Goal: Transaction & Acquisition: Purchase product/service

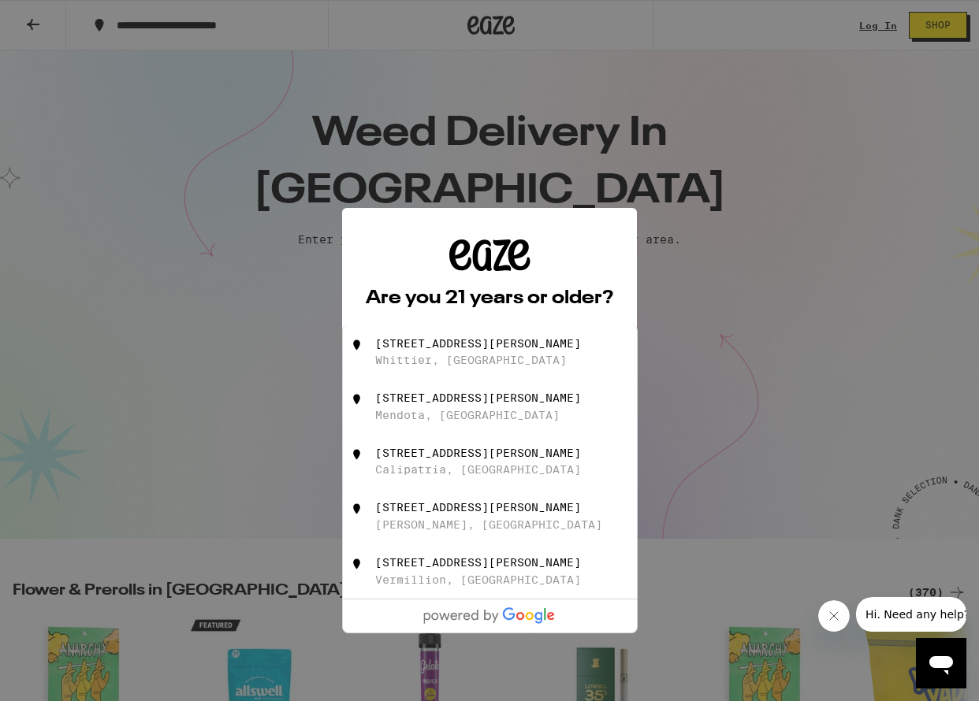
click at [437, 348] on div "[STREET_ADDRESS][PERSON_NAME]" at bounding box center [478, 343] width 206 height 13
type input "[STREET_ADDRESS][PERSON_NAME]"
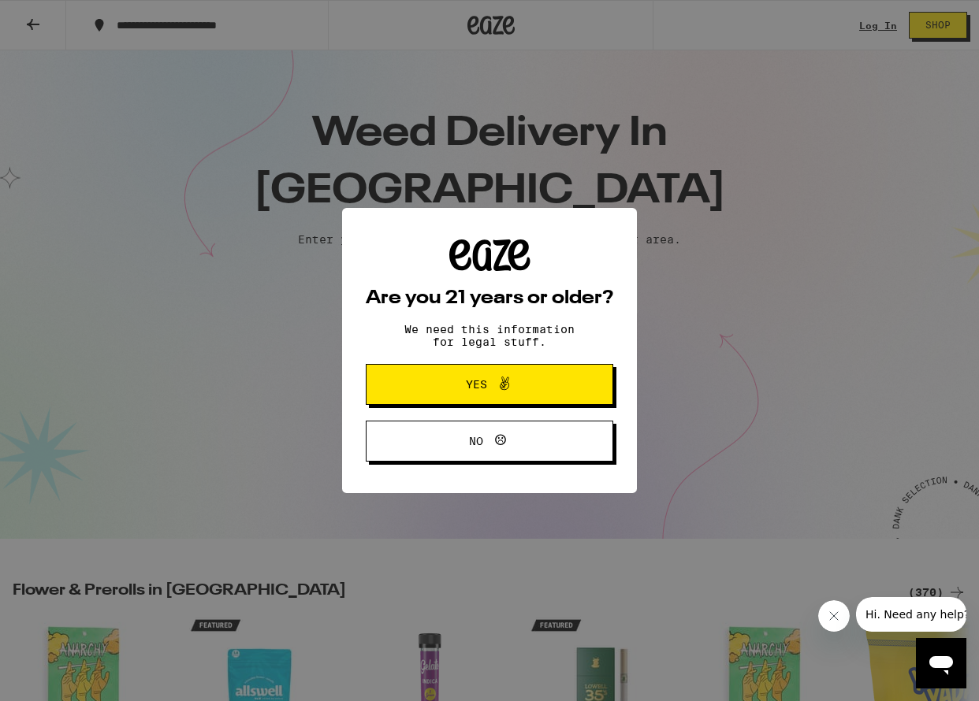
click at [450, 380] on span "Yes" at bounding box center [489, 384] width 120 height 20
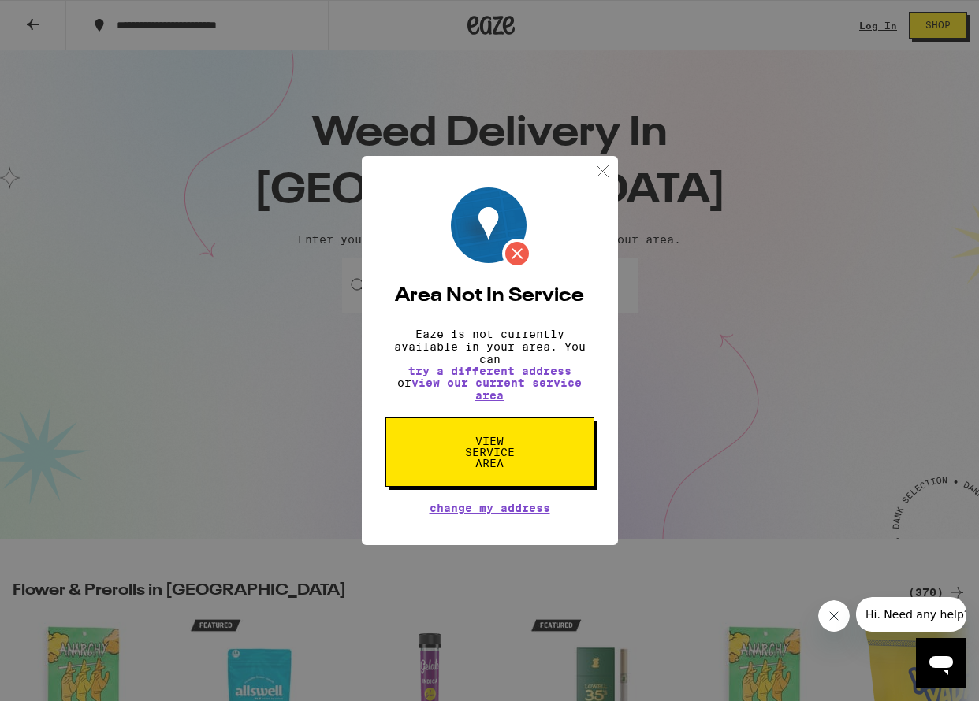
click at [582, 461] on button "View Service Area" at bounding box center [489, 452] width 209 height 69
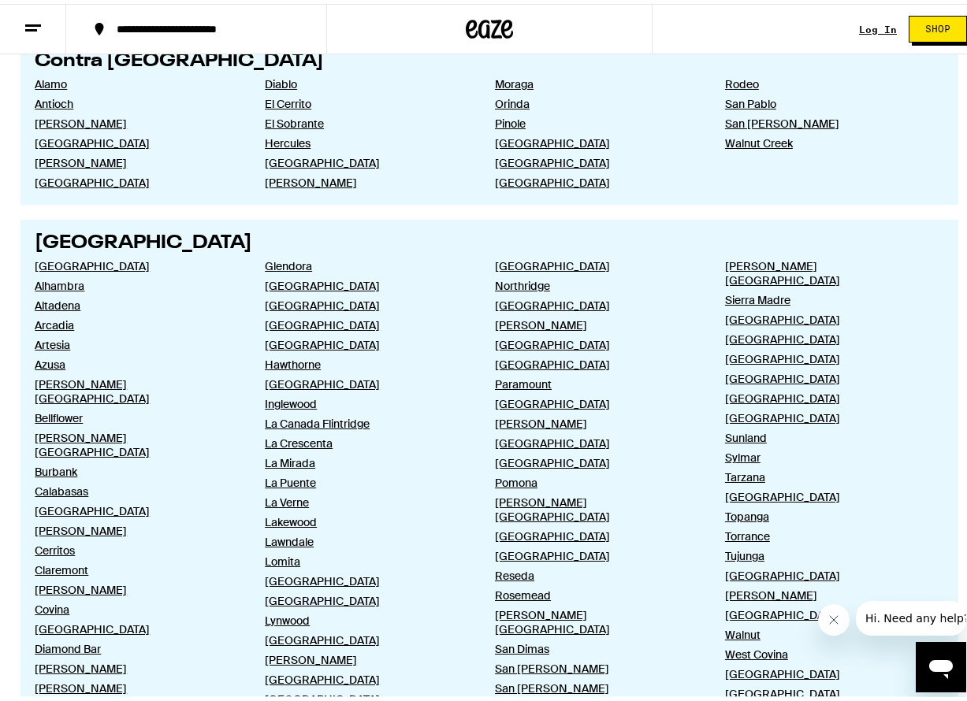
scroll to position [867, 0]
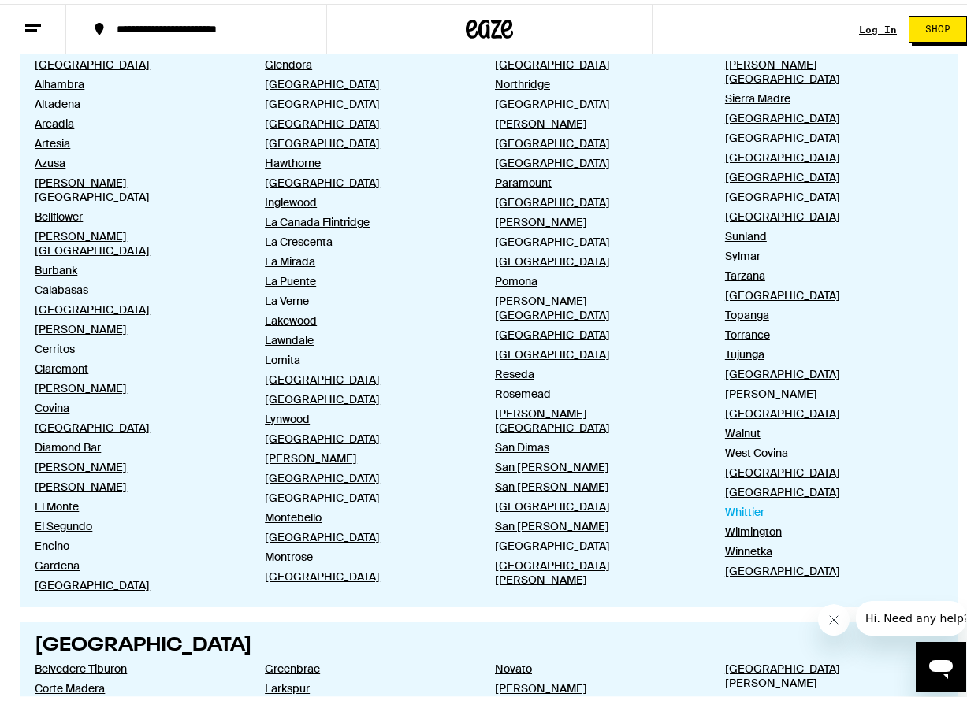
click at [742, 501] on link "Whittier" at bounding box center [827, 508] width 204 height 14
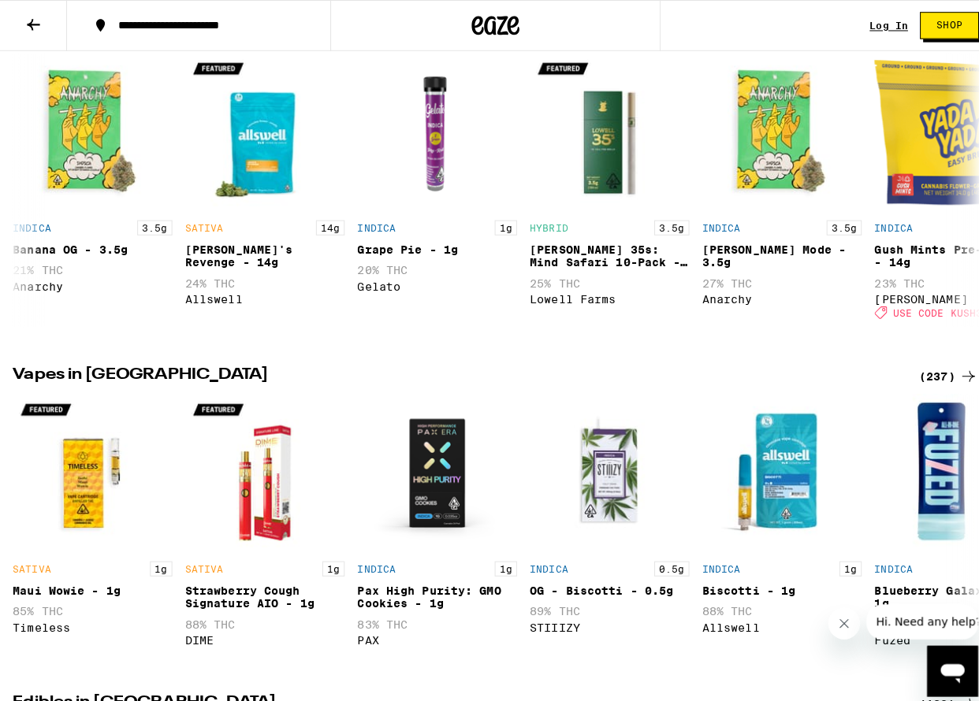
scroll to position [867, 0]
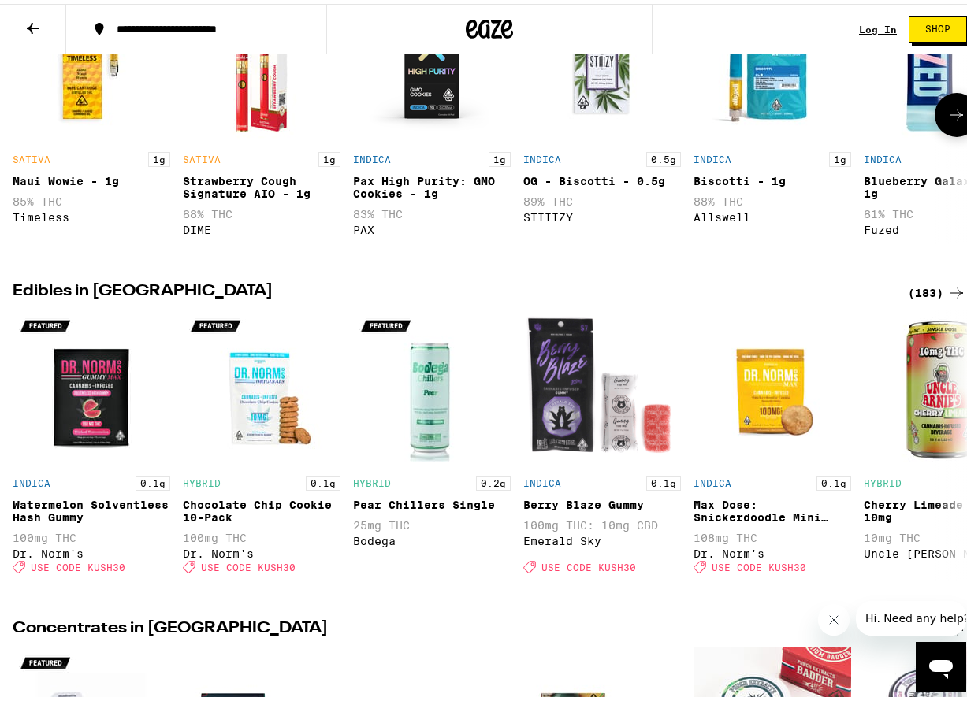
click at [603, 101] on img "Open page for OG - Biscotti - 0.5g from STIIIZY" at bounding box center [602, 62] width 158 height 158
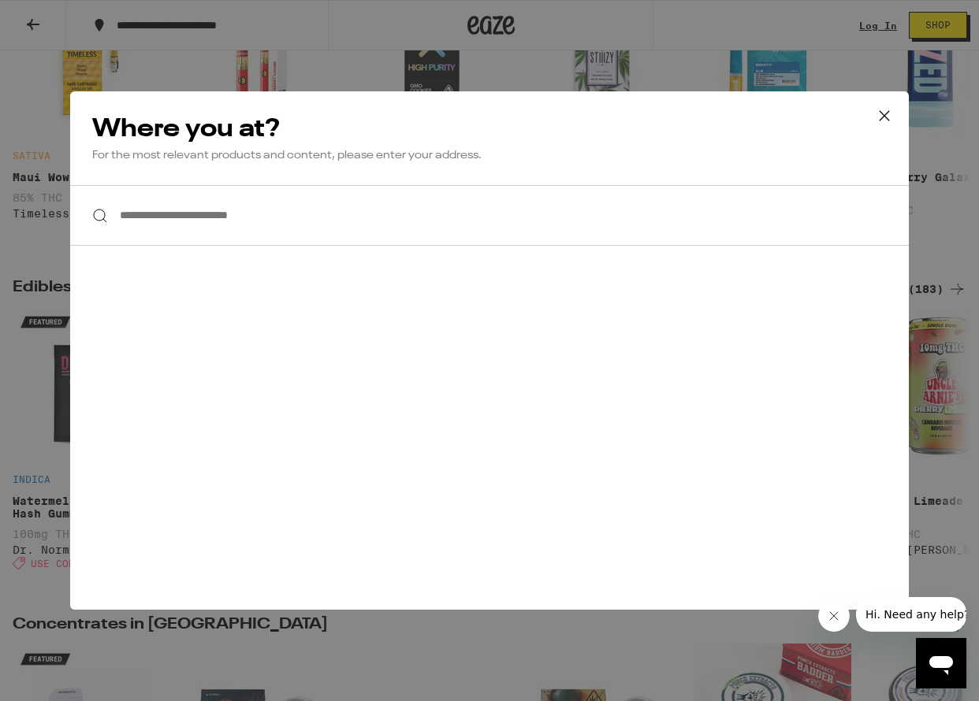
click at [297, 222] on input "**********" at bounding box center [489, 215] width 838 height 61
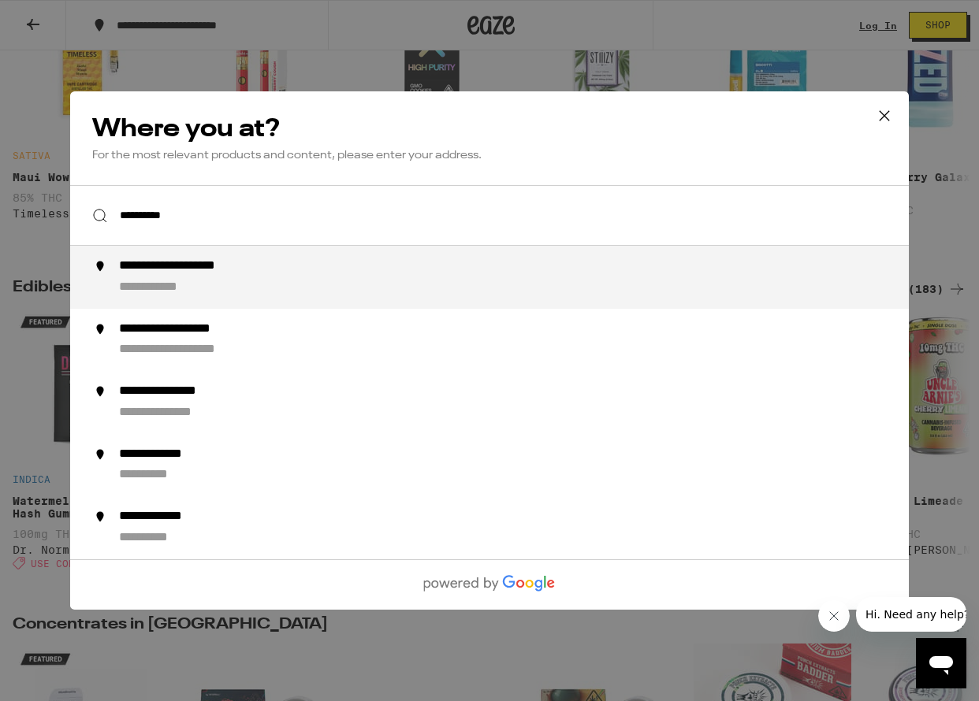
click at [266, 281] on div "**********" at bounding box center [521, 277] width 804 height 38
type input "**********"
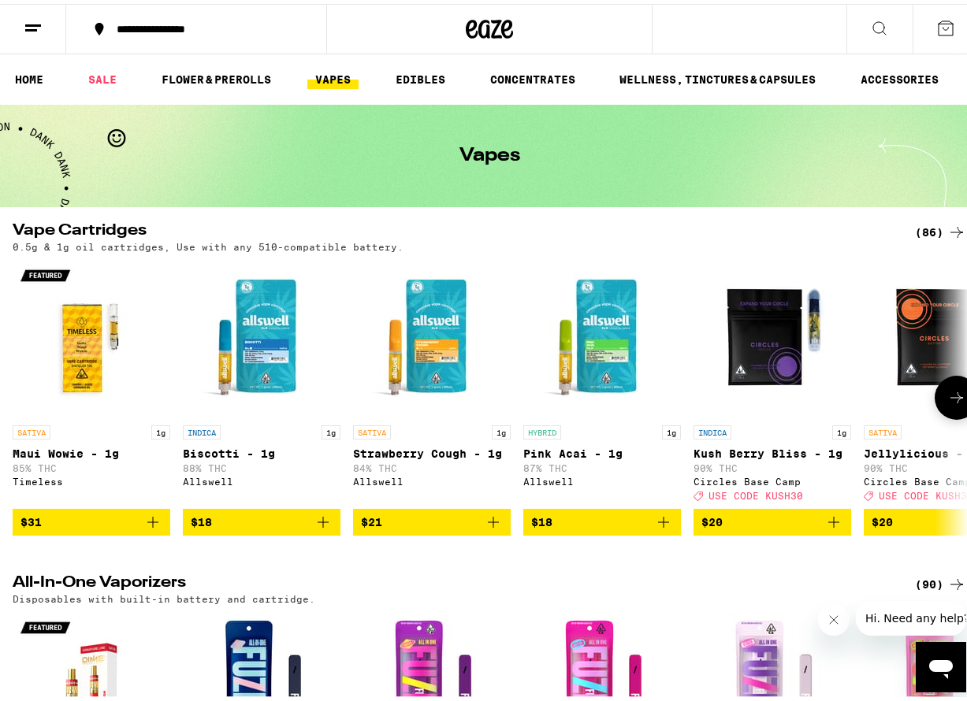
click at [946, 396] on button at bounding box center [956, 394] width 44 height 44
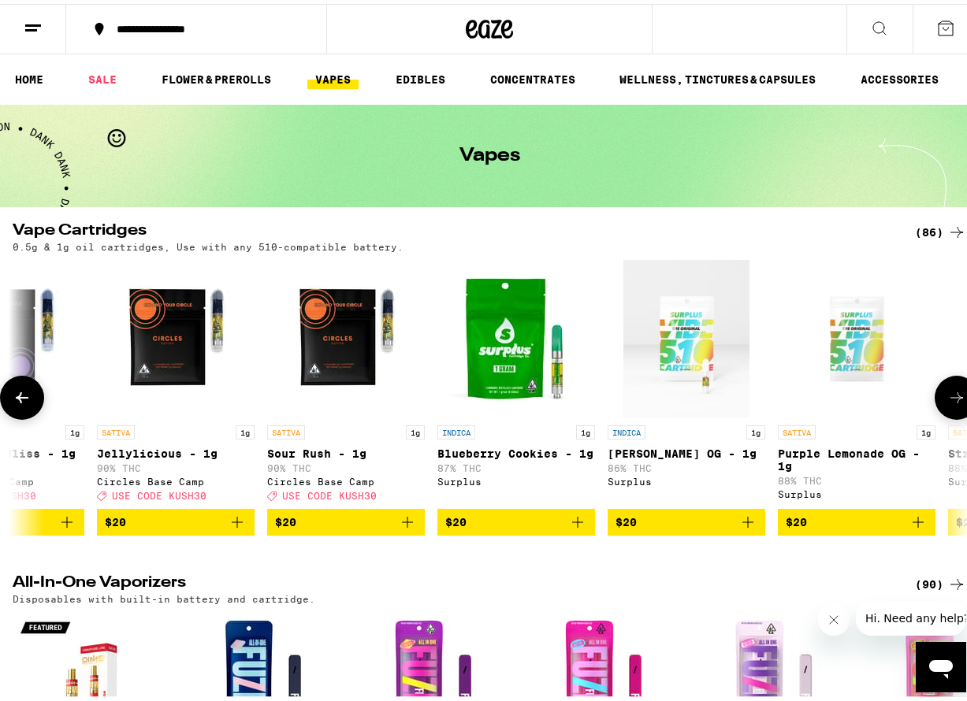
scroll to position [0, 770]
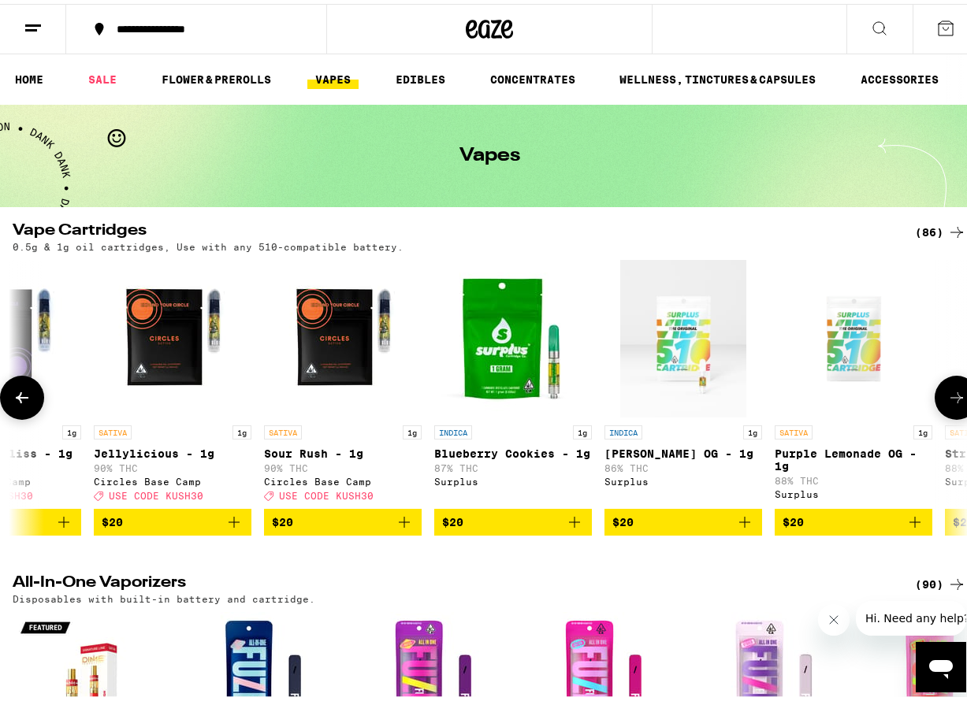
click at [946, 396] on button at bounding box center [956, 394] width 44 height 44
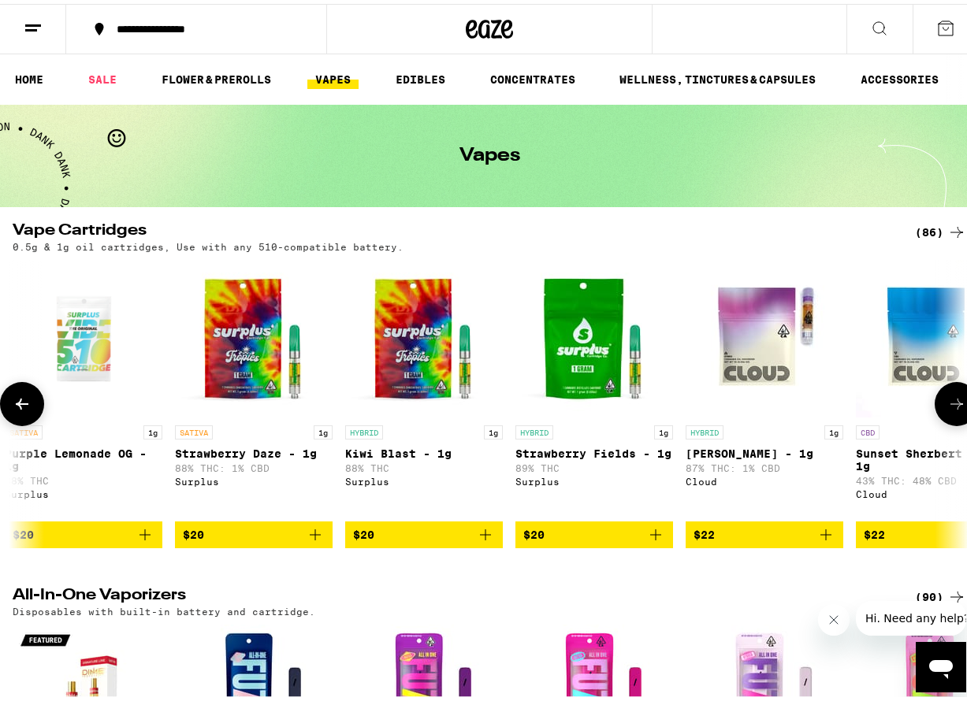
click at [946, 396] on button at bounding box center [956, 400] width 44 height 44
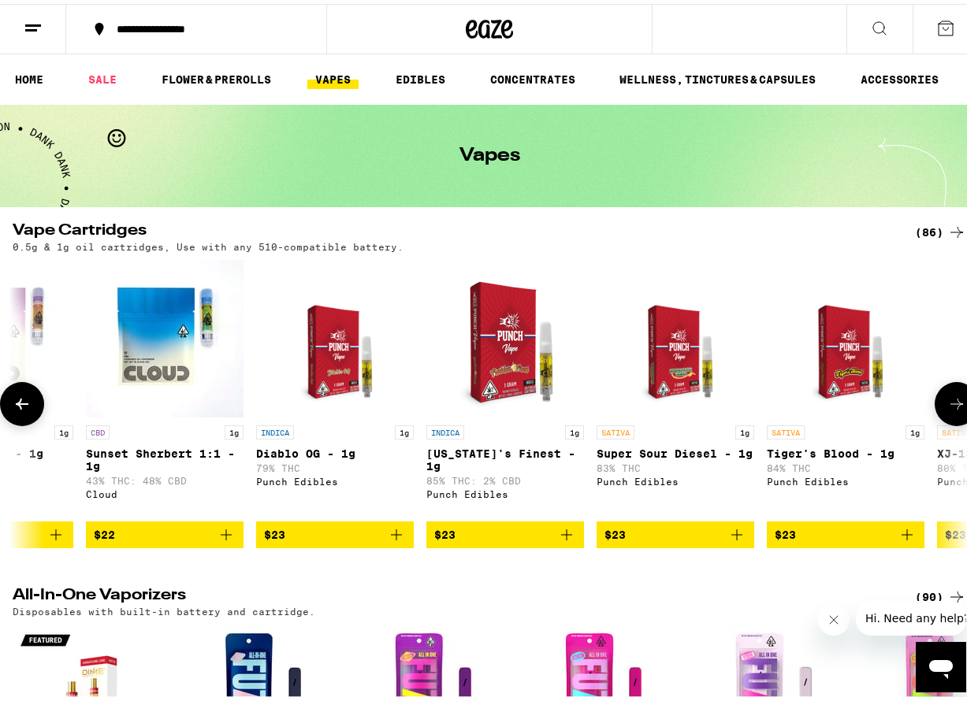
click at [946, 396] on button at bounding box center [956, 400] width 44 height 44
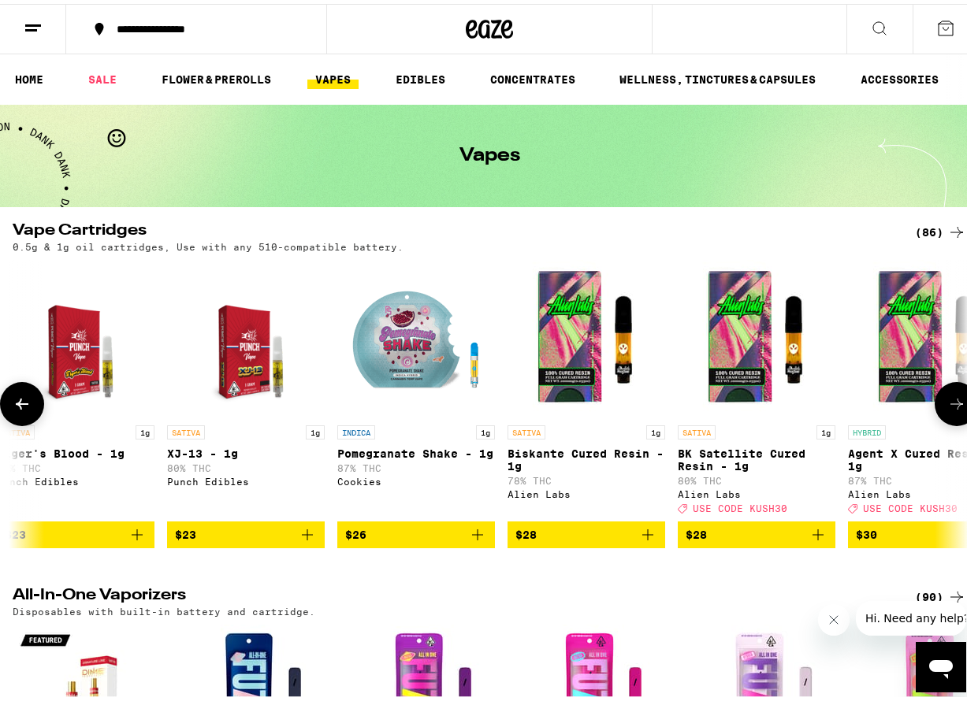
click at [946, 396] on button at bounding box center [956, 400] width 44 height 44
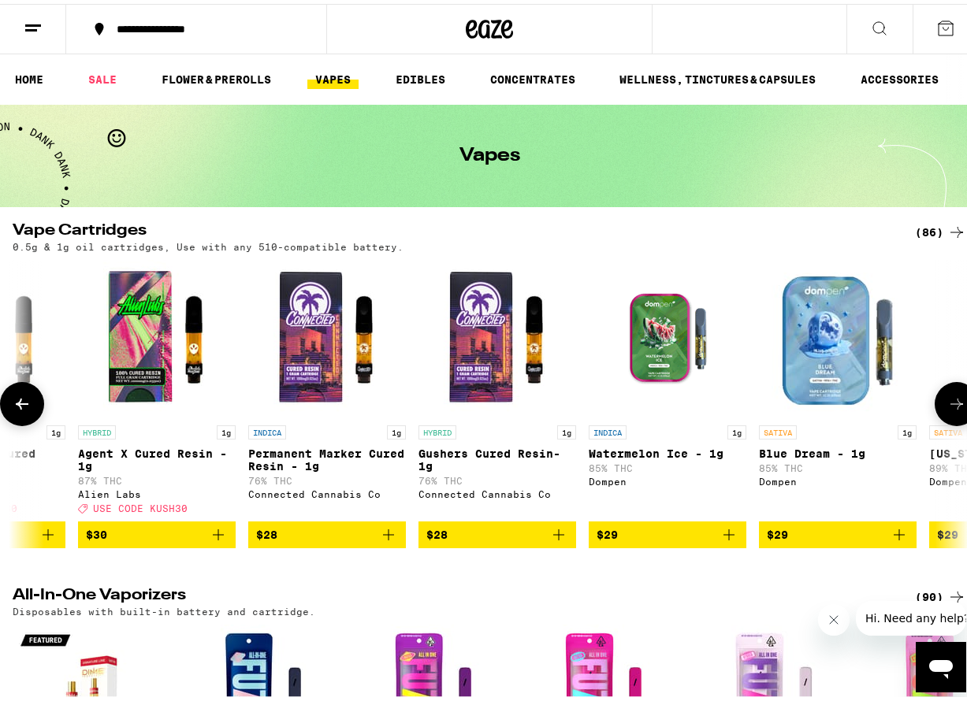
click at [946, 396] on button at bounding box center [956, 400] width 44 height 44
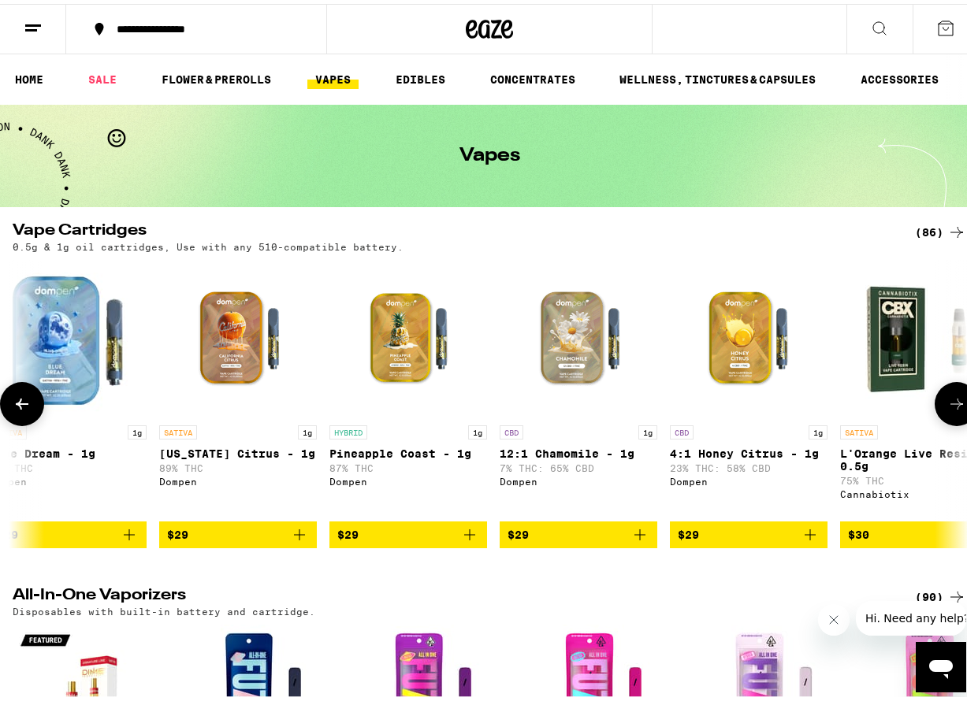
click at [946, 396] on button at bounding box center [956, 400] width 44 height 44
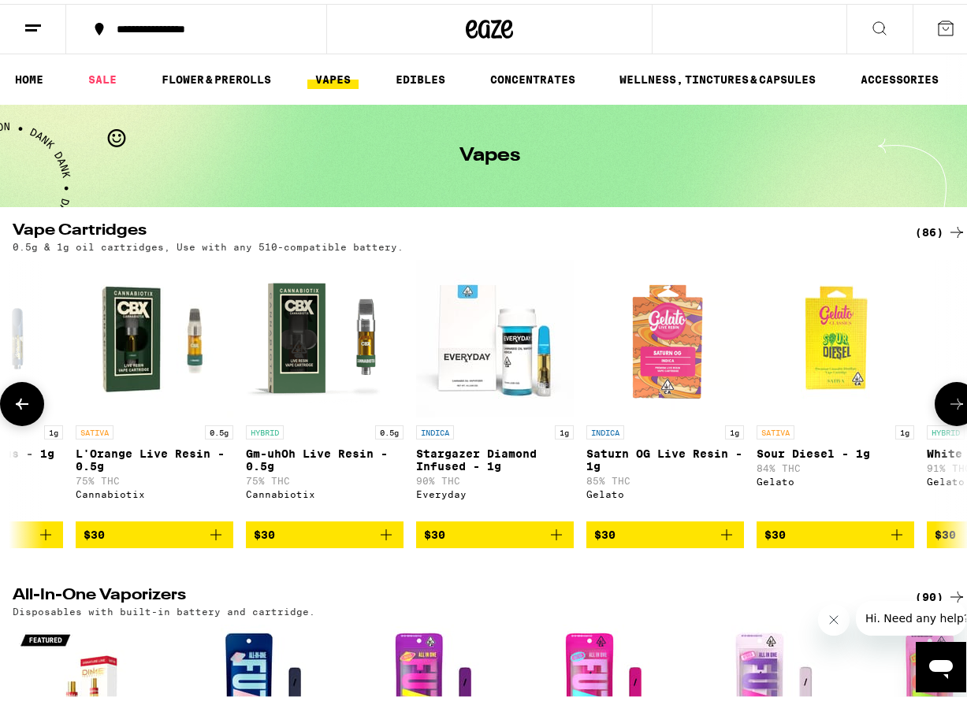
click at [946, 396] on button at bounding box center [956, 400] width 44 height 44
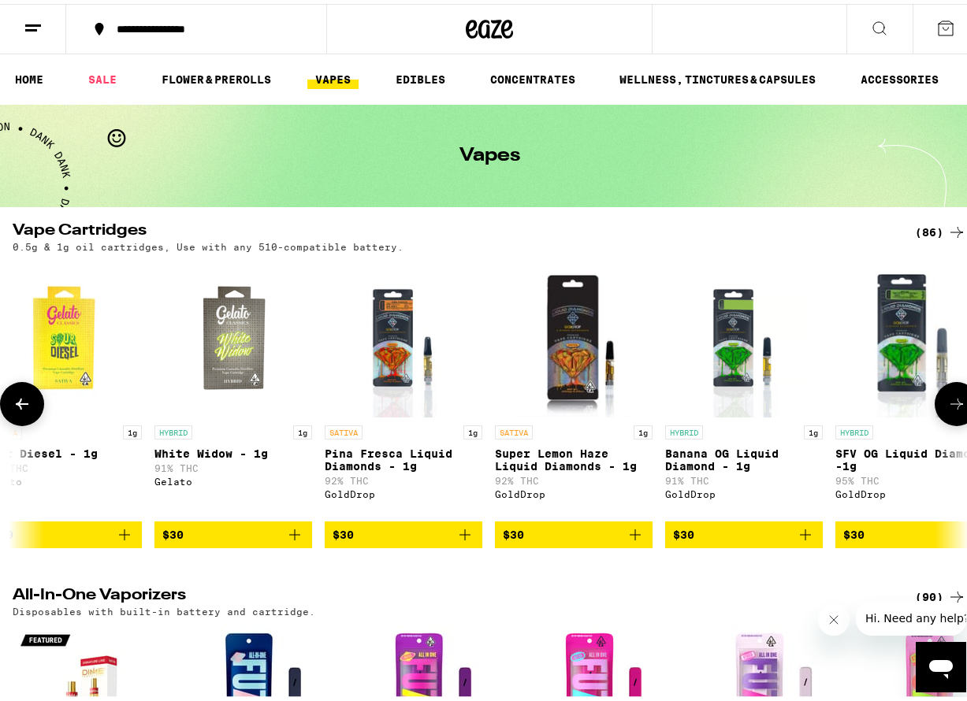
click at [946, 396] on button at bounding box center [956, 400] width 44 height 44
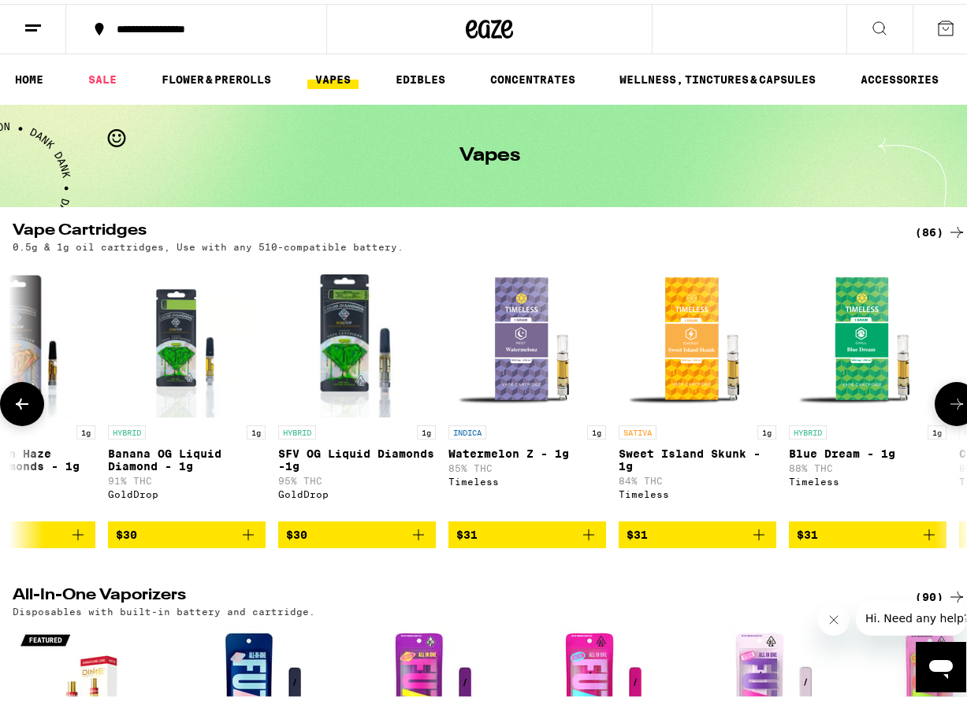
click at [946, 396] on button at bounding box center [956, 400] width 44 height 44
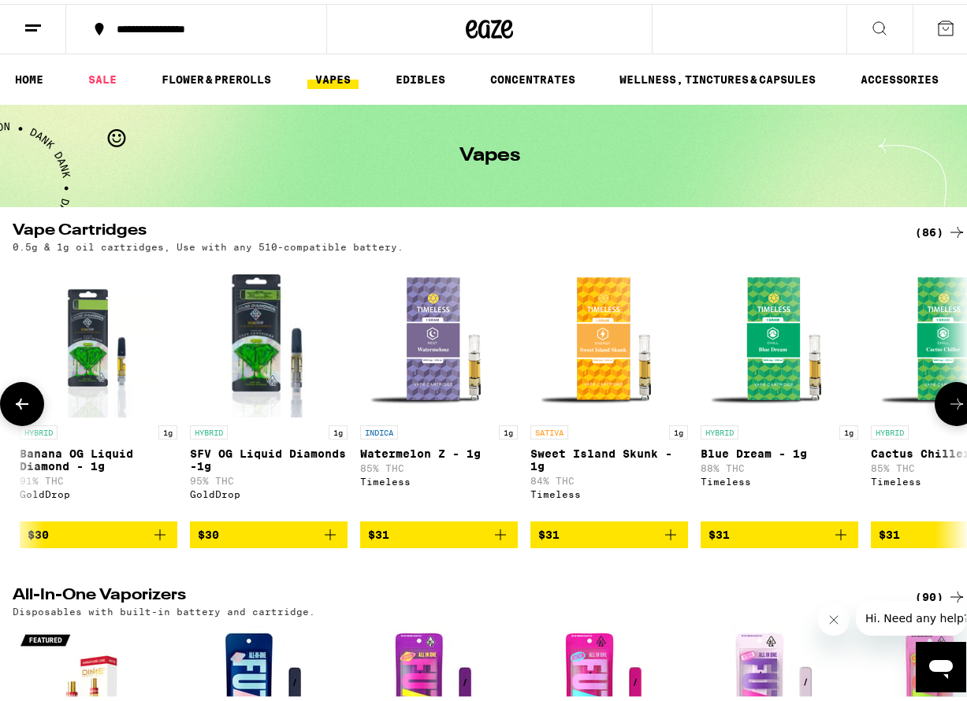
click at [946, 396] on button at bounding box center [956, 400] width 44 height 44
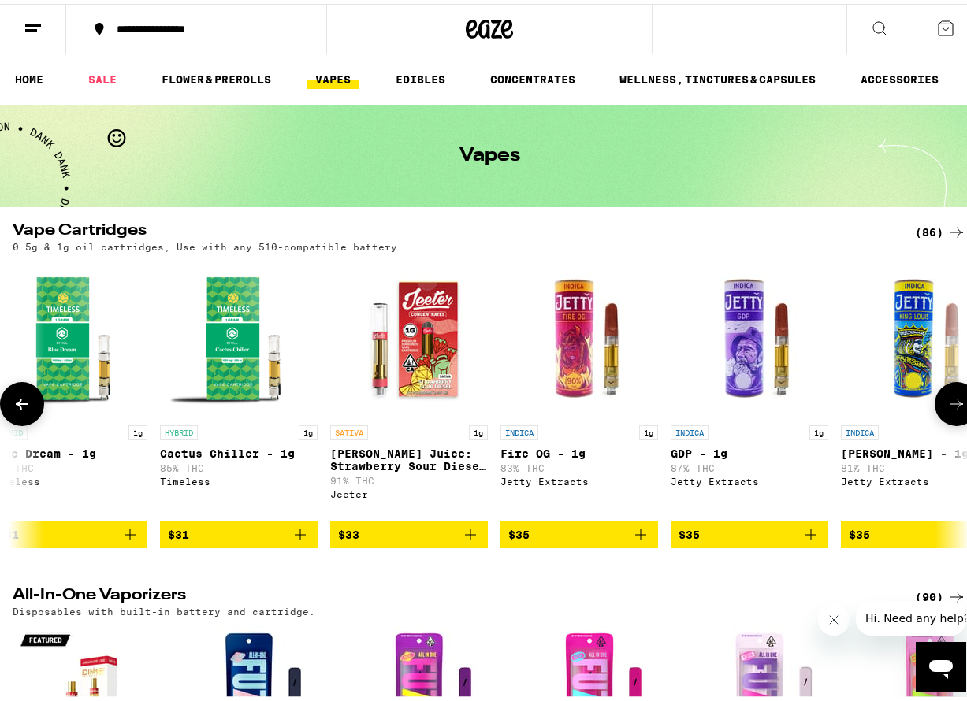
click at [946, 396] on button at bounding box center [956, 400] width 44 height 44
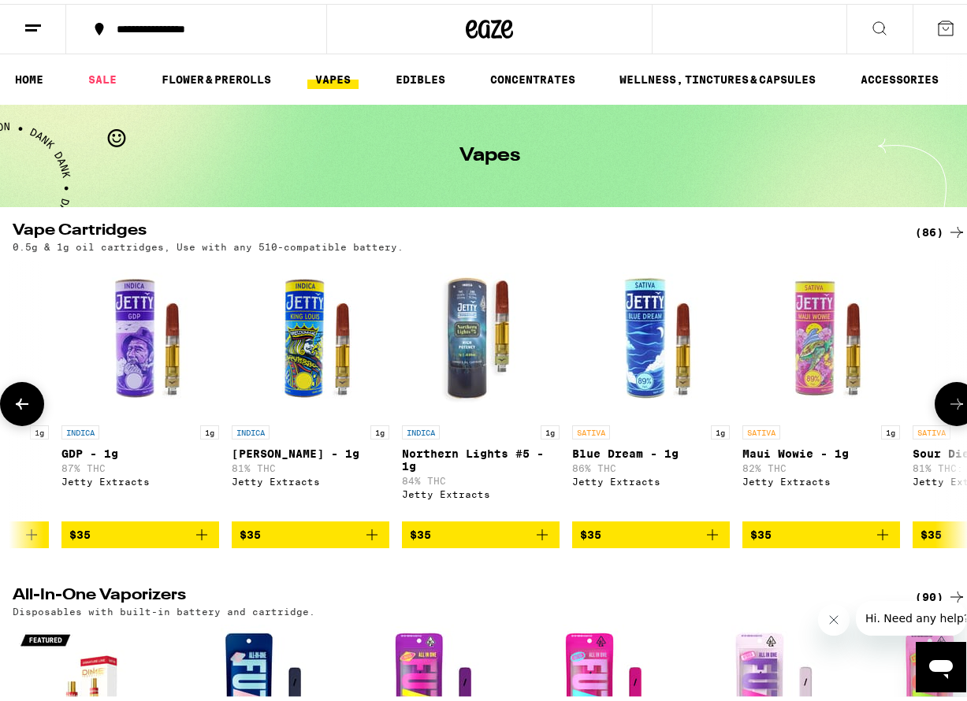
click at [946, 396] on button at bounding box center [956, 400] width 44 height 44
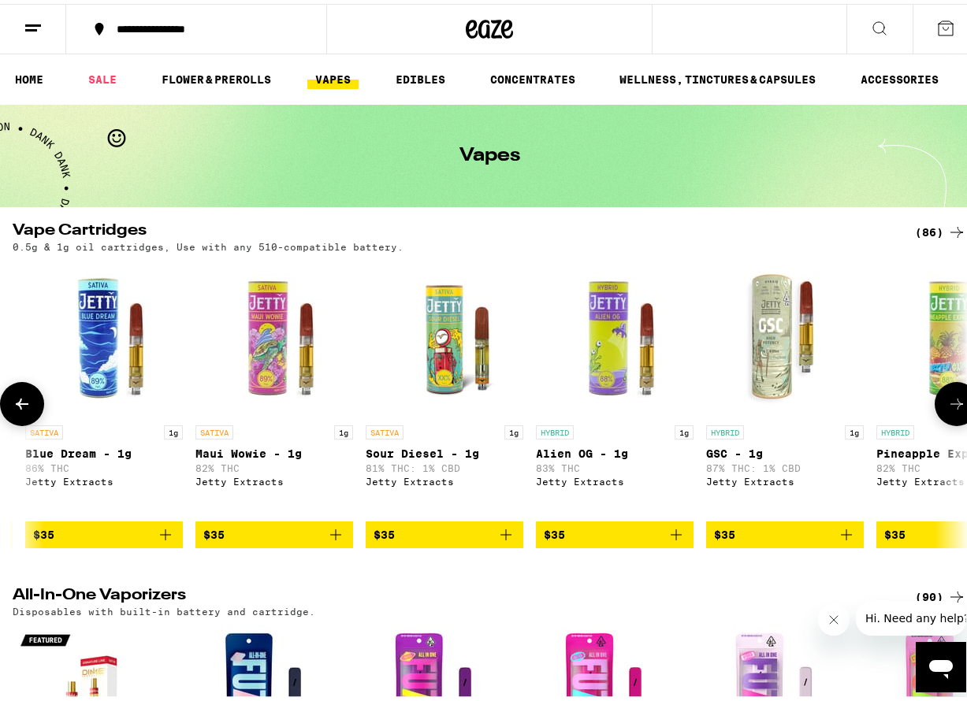
click at [946, 396] on button at bounding box center [956, 400] width 44 height 44
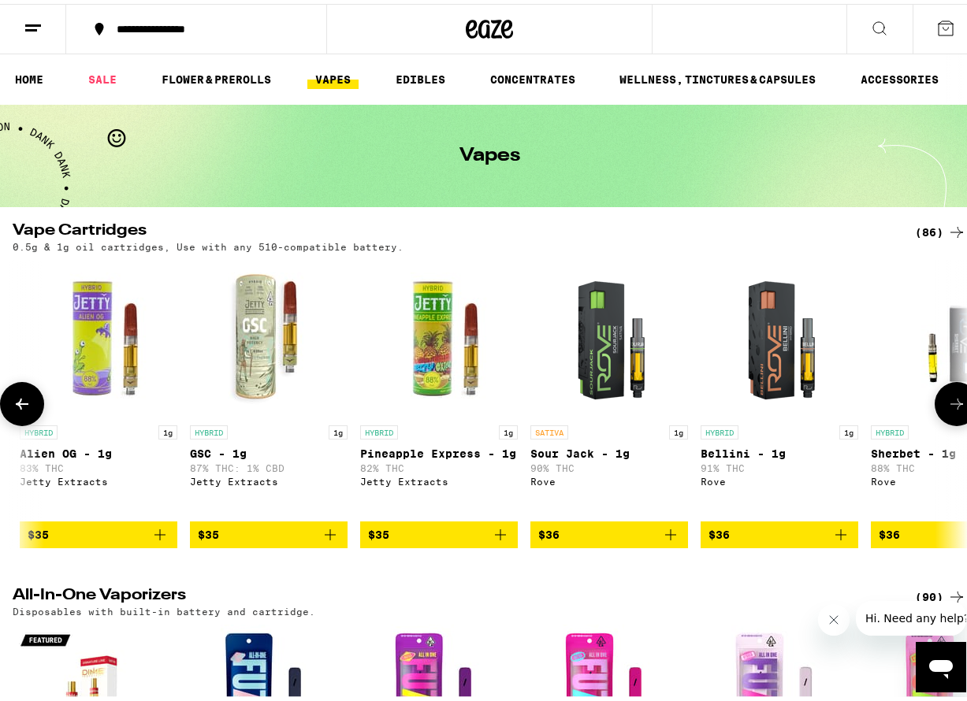
click at [946, 396] on button at bounding box center [956, 400] width 44 height 44
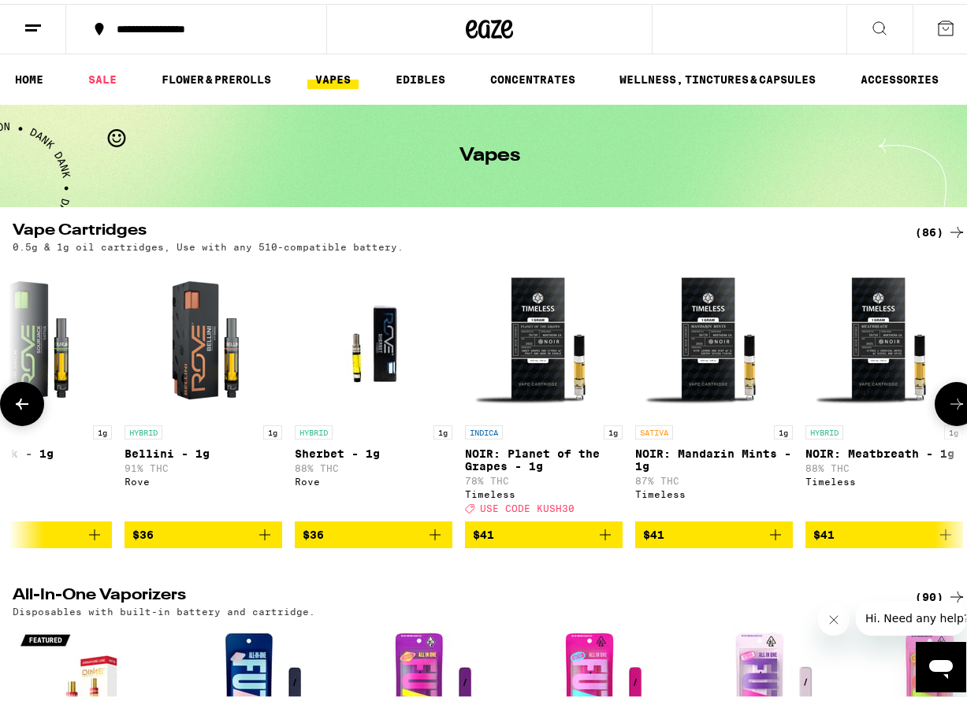
click at [946, 396] on button at bounding box center [956, 400] width 44 height 44
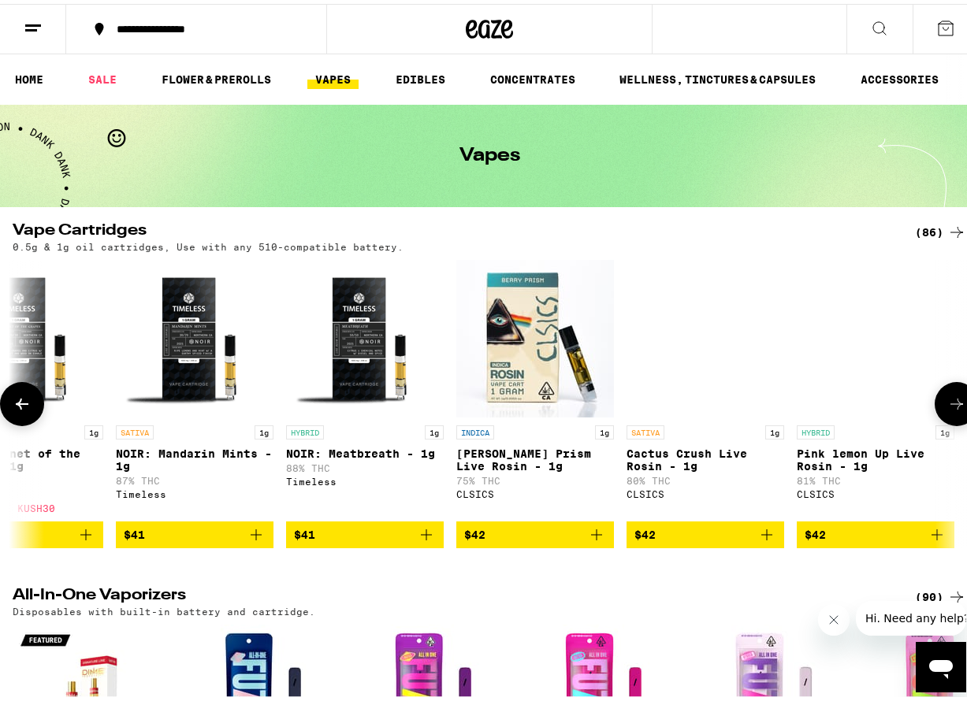
click at [946, 396] on button at bounding box center [956, 400] width 44 height 44
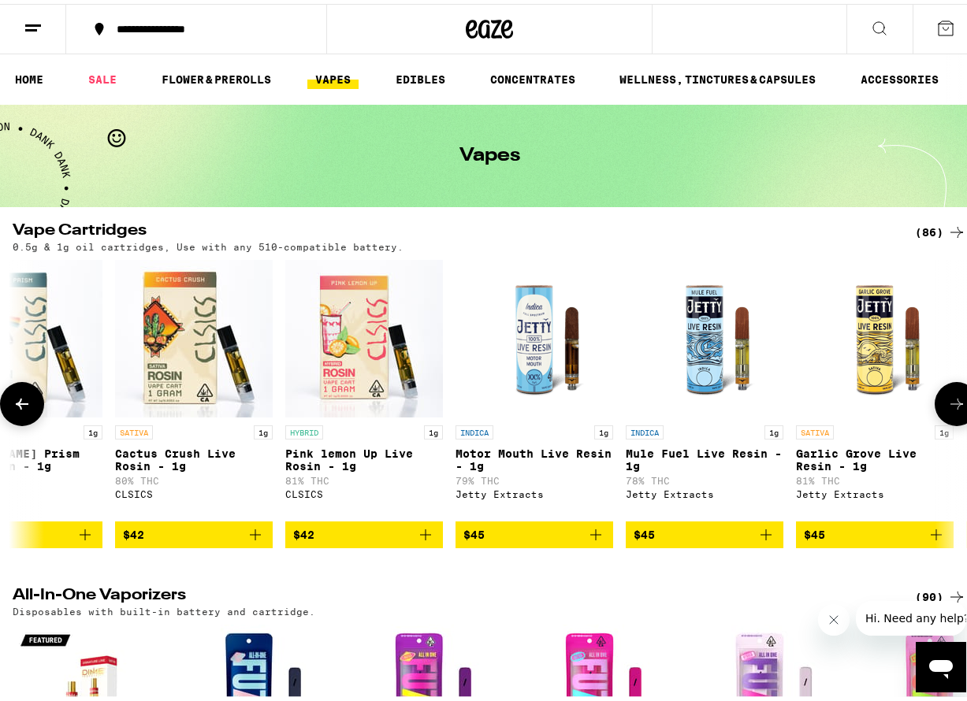
click at [946, 396] on button at bounding box center [956, 400] width 44 height 44
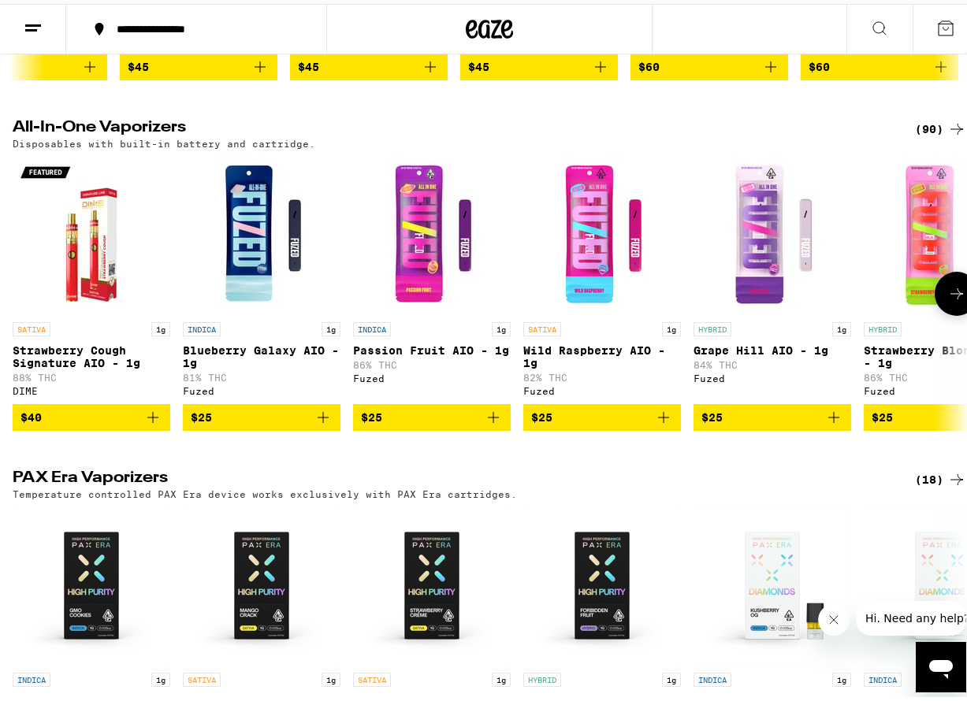
scroll to position [473, 0]
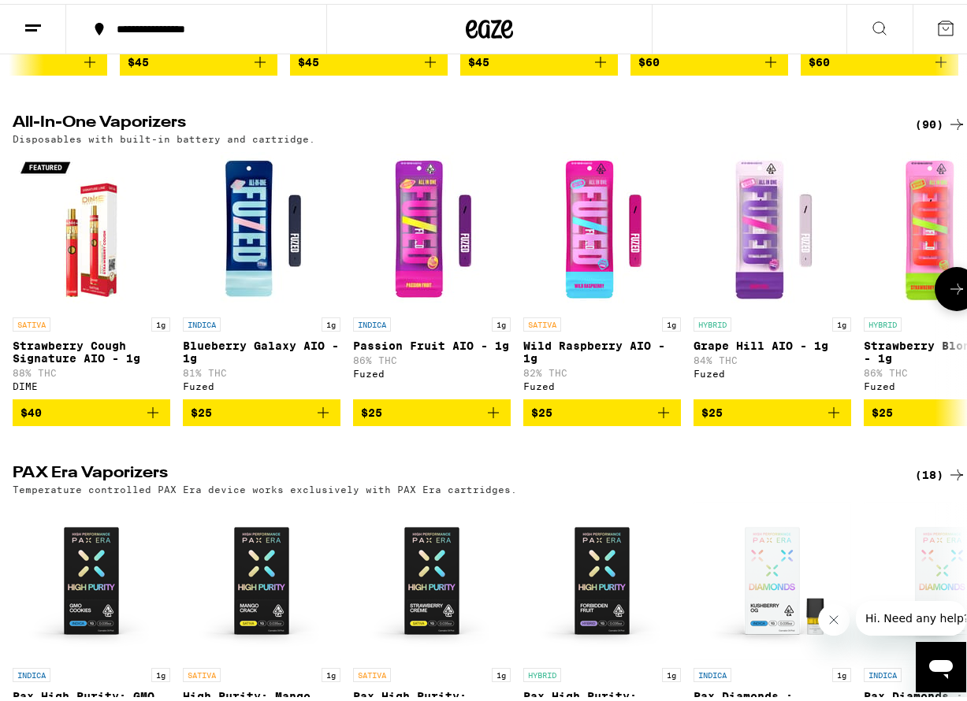
click at [953, 295] on icon at bounding box center [956, 285] width 19 height 19
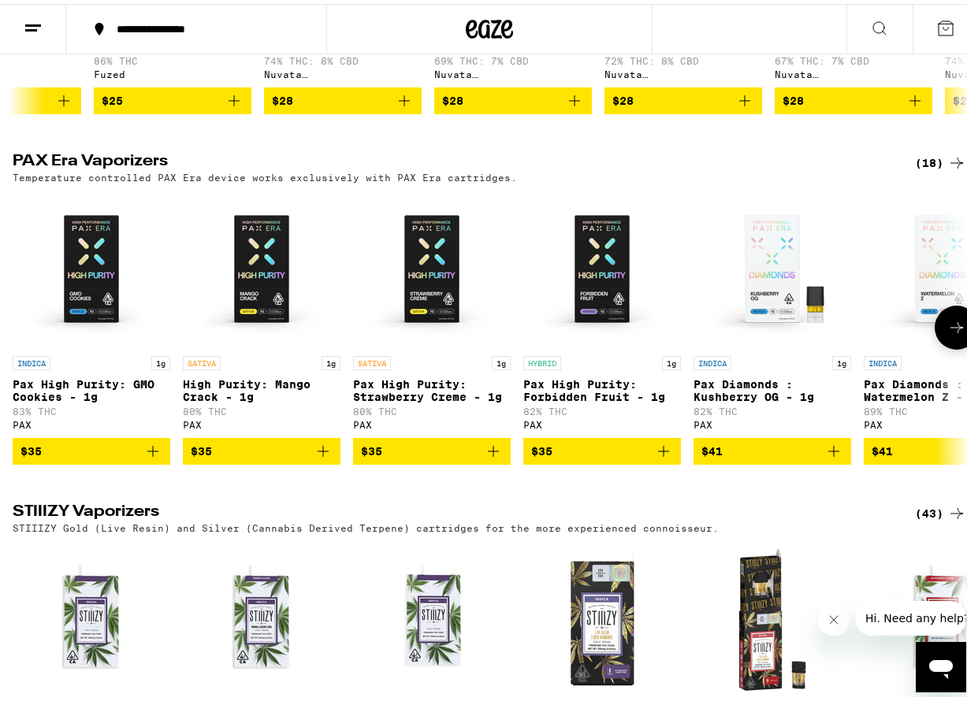
scroll to position [1103, 0]
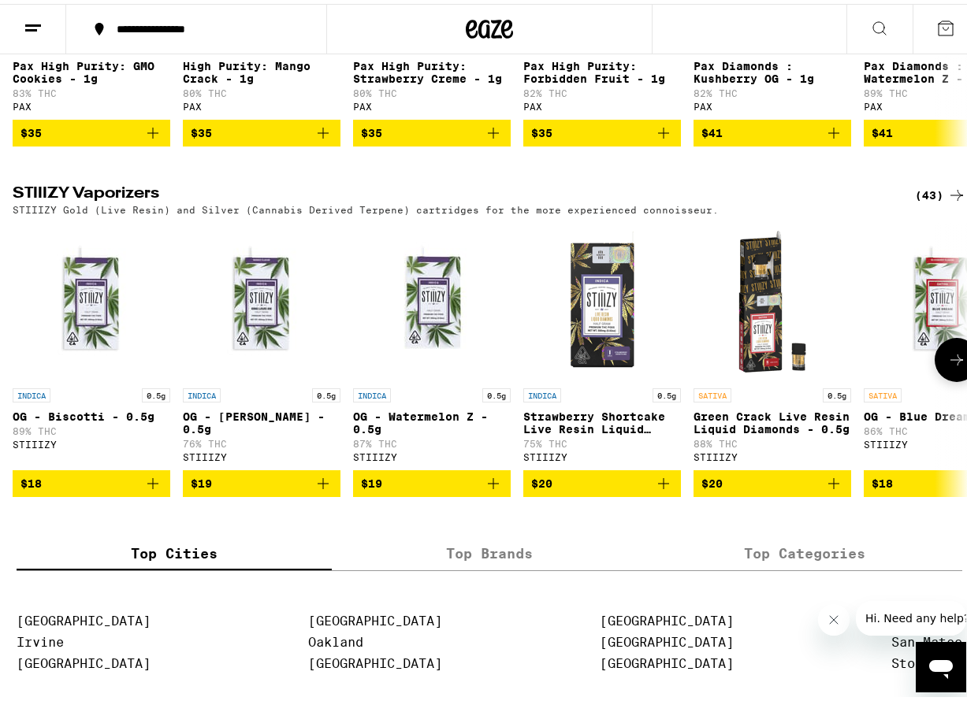
click at [955, 378] on button at bounding box center [956, 356] width 44 height 44
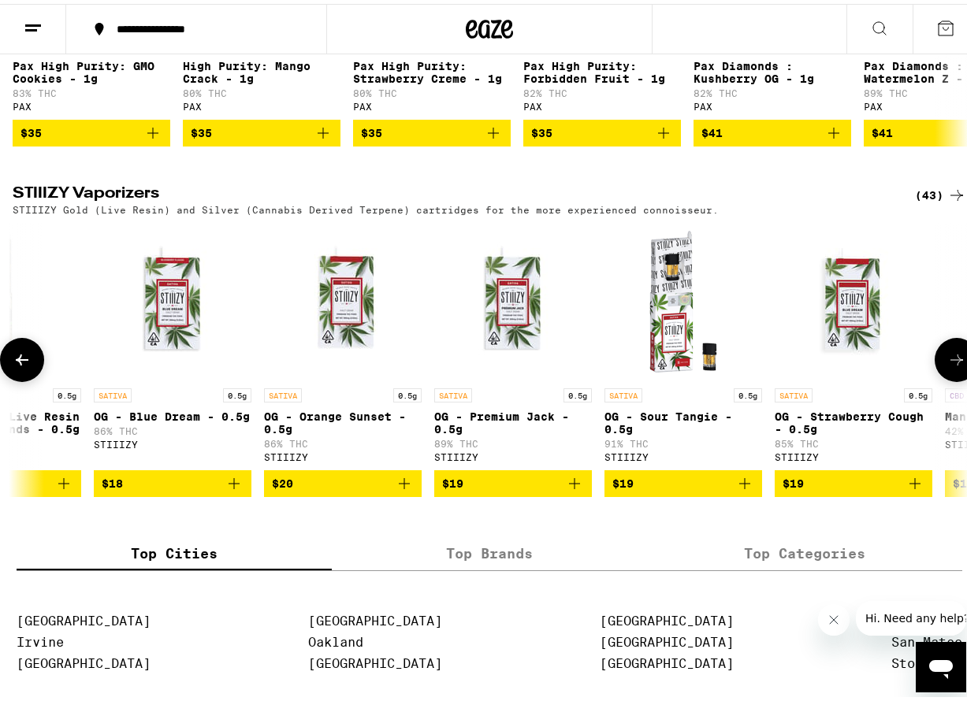
click at [955, 378] on button at bounding box center [956, 356] width 44 height 44
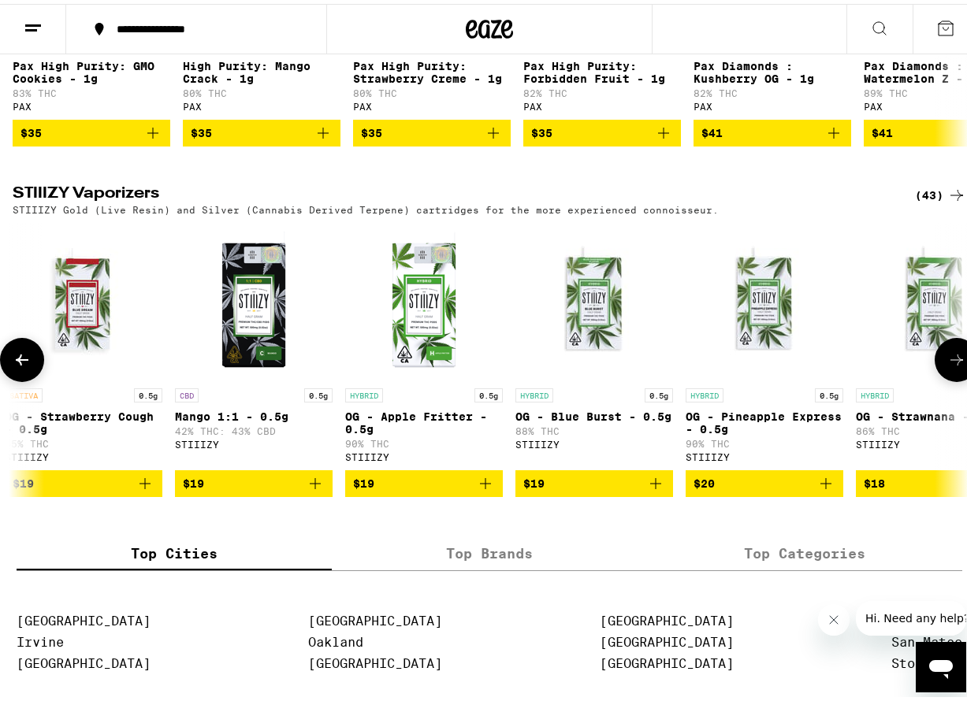
click at [955, 378] on button at bounding box center [956, 356] width 44 height 44
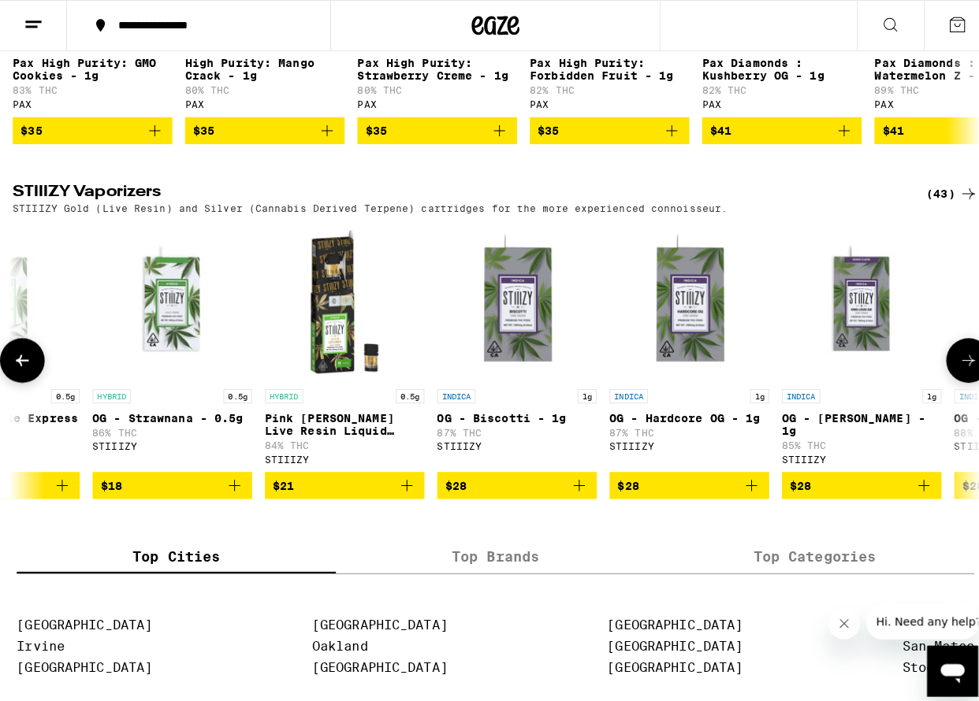
scroll to position [0, 2309]
